Goal: Contribute content: Add original content to the website for others to see

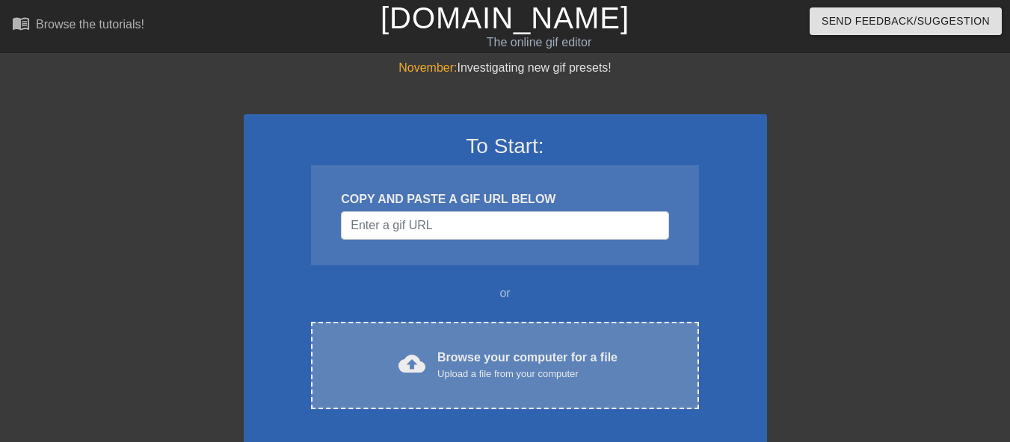
click at [472, 356] on div "Browse your computer for a file Upload a file from your computer" at bounding box center [527, 365] width 180 height 33
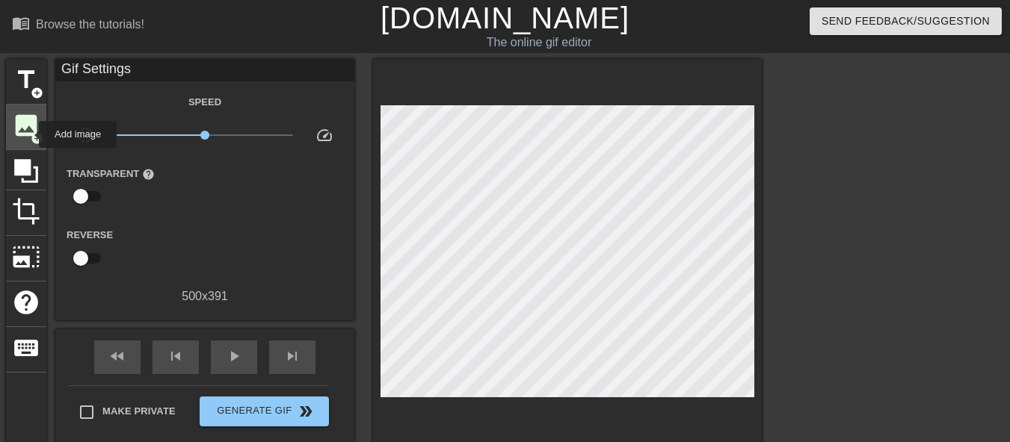
click at [29, 135] on span "image" at bounding box center [26, 125] width 28 height 28
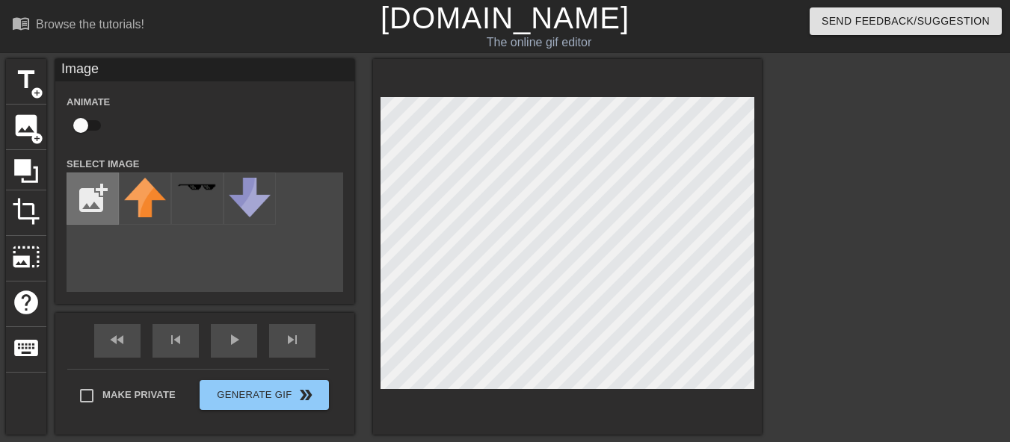
click at [95, 194] on input "file" at bounding box center [92, 198] width 51 height 51
type input "C:\fakepath\140822.png"
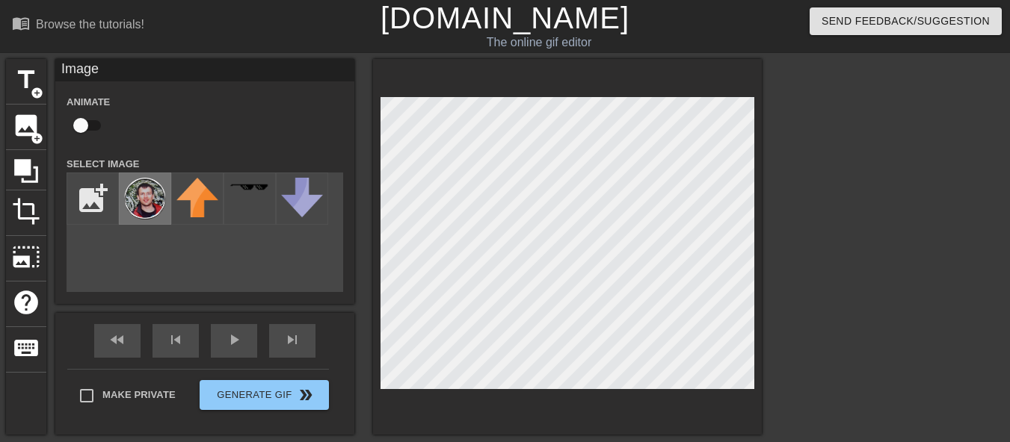
click at [138, 205] on img at bounding box center [145, 199] width 42 height 42
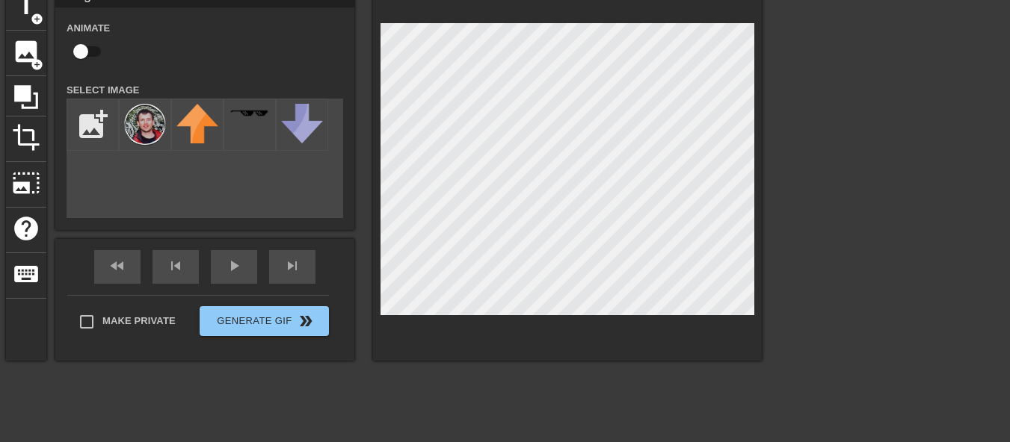
scroll to position [75, 0]
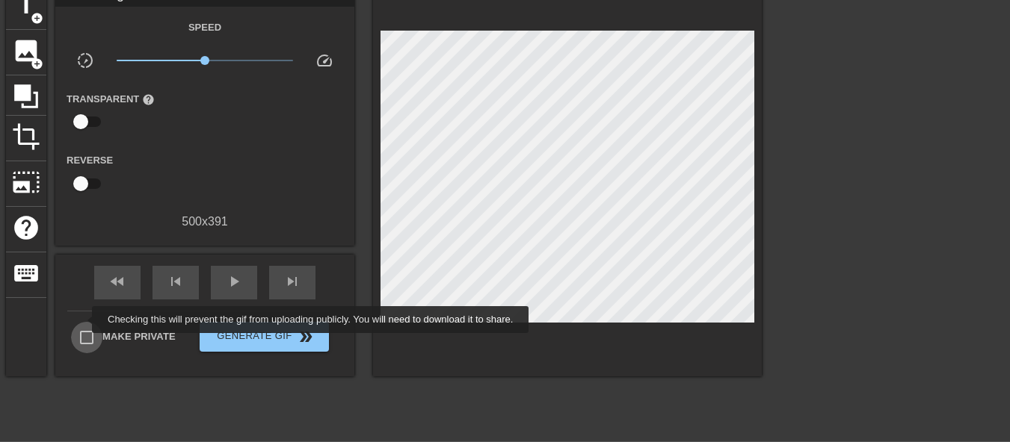
click at [82, 322] on input "Make Private" at bounding box center [86, 337] width 31 height 31
checkbox input "true"
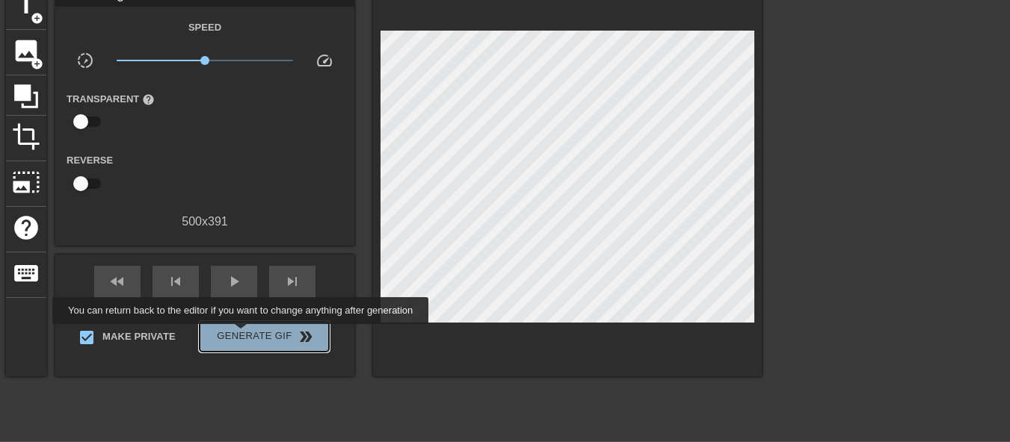
click at [242, 335] on span "Generate Gif double_arrow" at bounding box center [264, 337] width 117 height 18
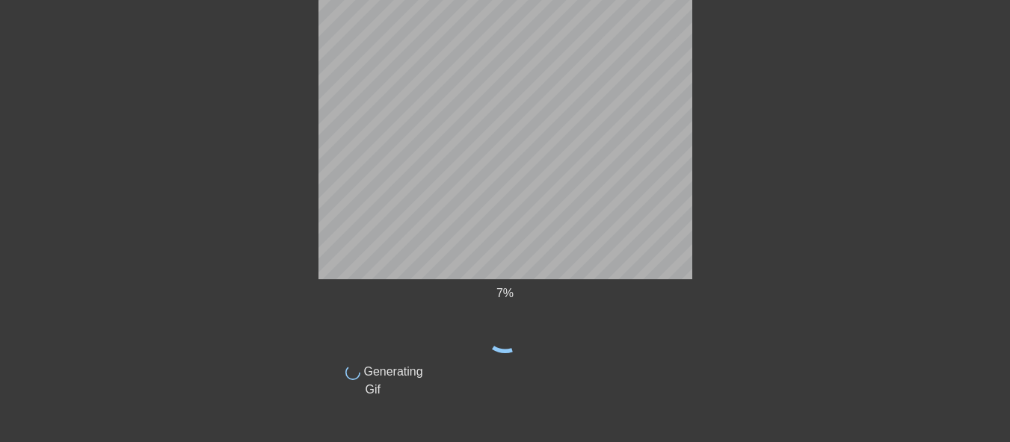
scroll to position [72, 0]
